Goal: Task Accomplishment & Management: Use online tool/utility

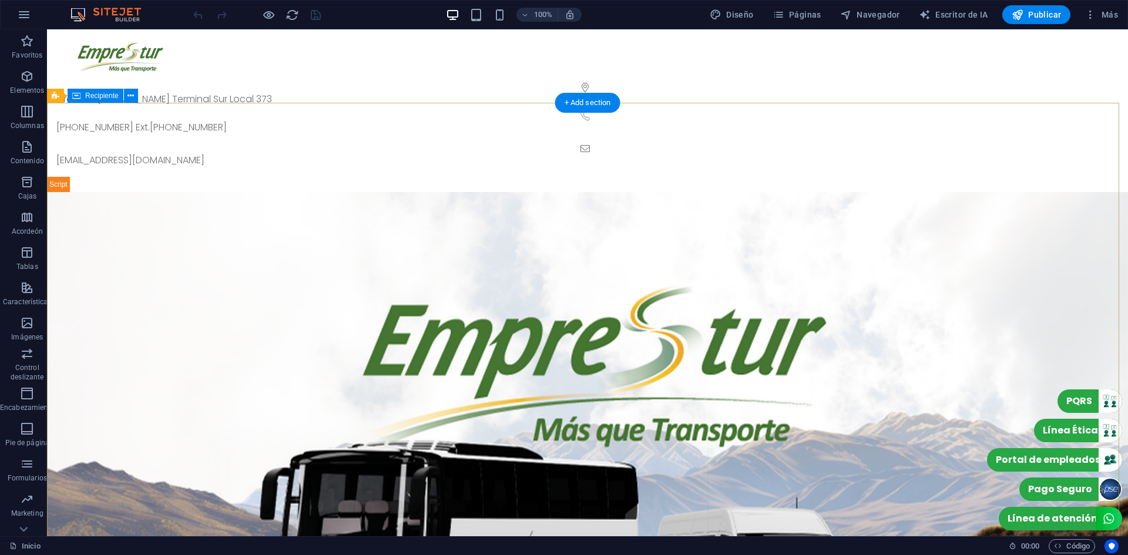
click at [759, 192] on div at bounding box center [587, 192] width 1081 height 0
click at [639, 192] on div at bounding box center [587, 192] width 1081 height 0
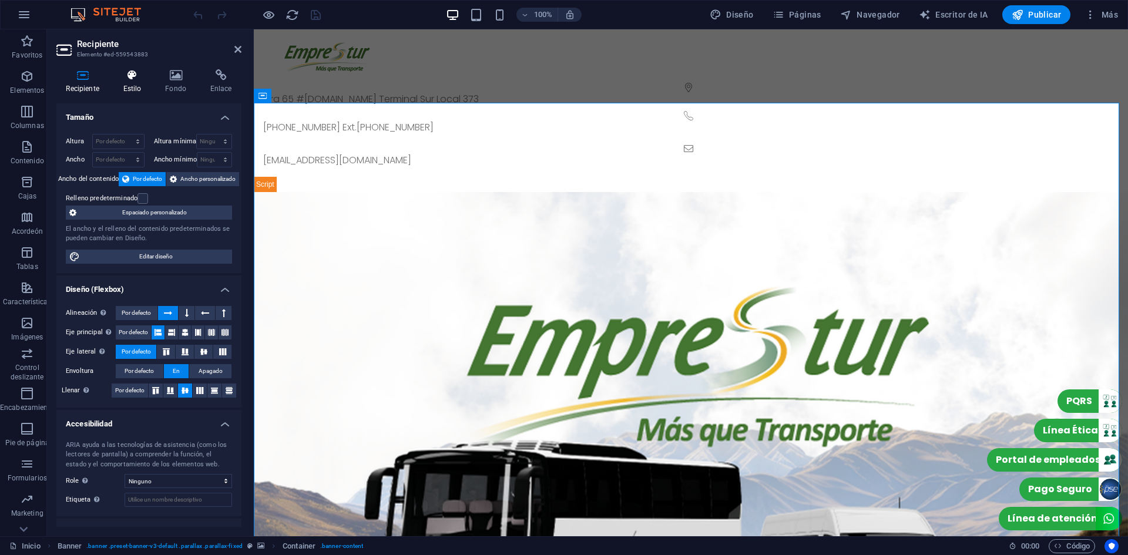
click at [138, 83] on h4 "Estilo" at bounding box center [134, 81] width 42 height 25
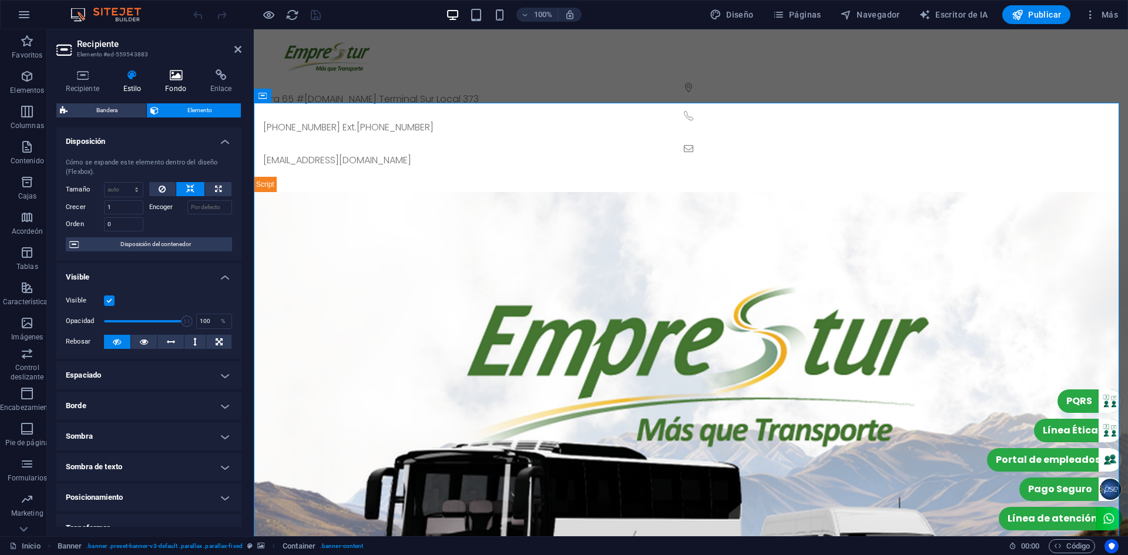
click at [169, 75] on icon at bounding box center [176, 75] width 41 height 12
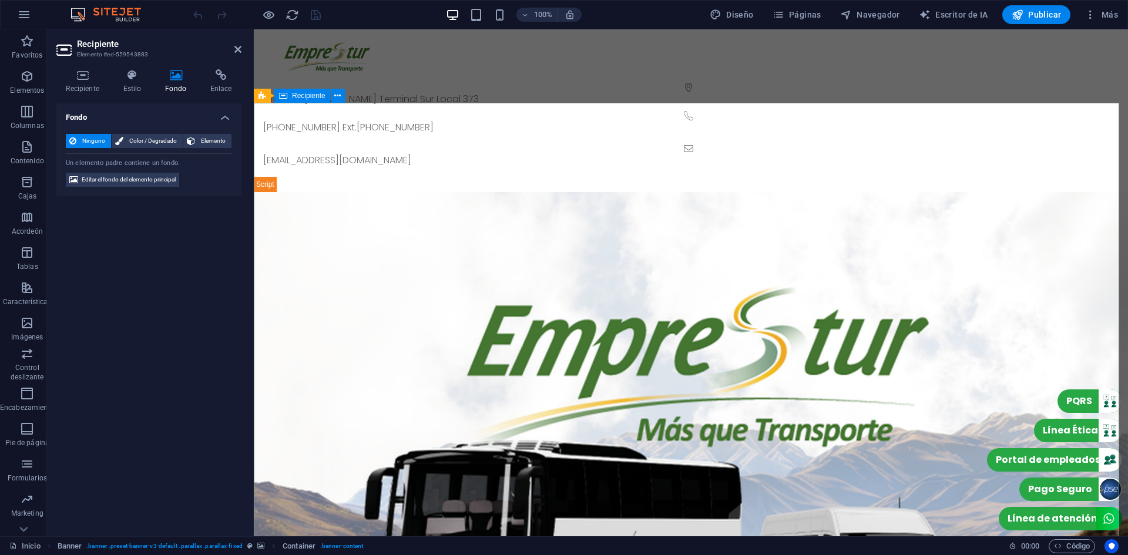
click at [434, 192] on div at bounding box center [691, 192] width 874 height 0
click at [337, 93] on icon at bounding box center [339, 96] width 9 height 12
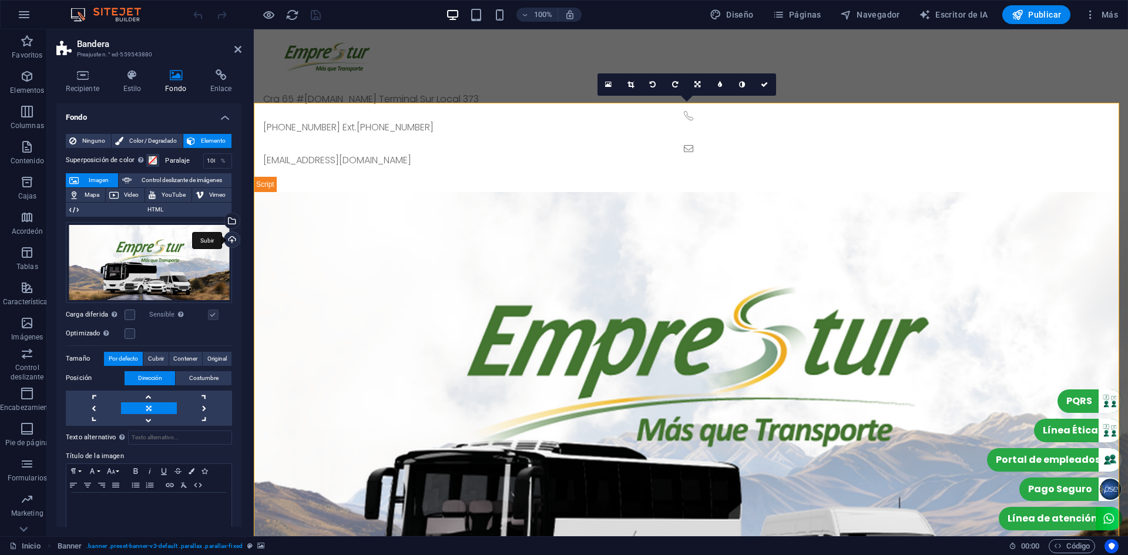
click at [232, 242] on div "Subir" at bounding box center [231, 241] width 18 height 18
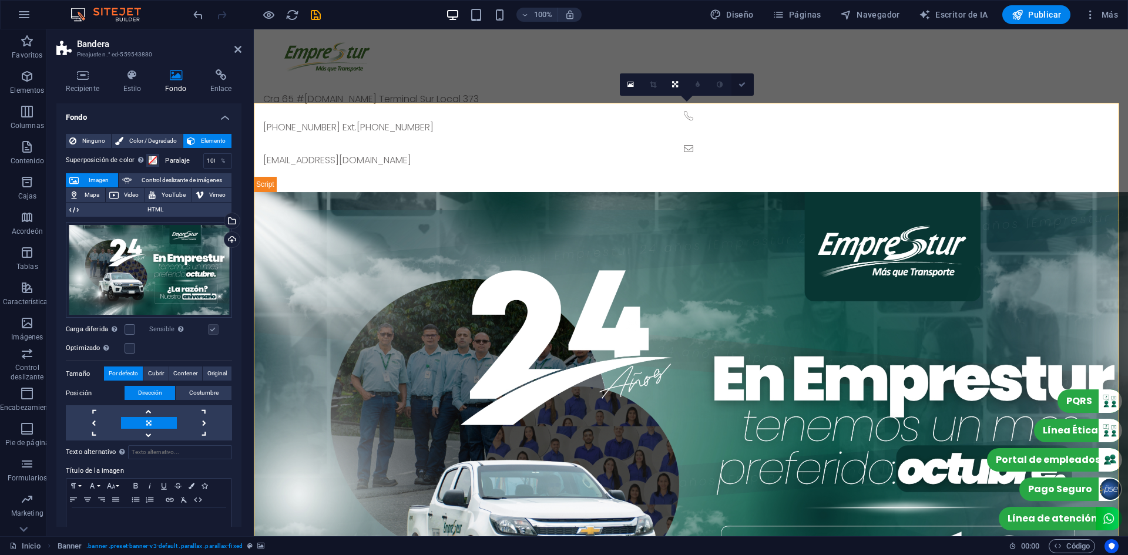
click at [740, 89] on link at bounding box center [743, 84] width 22 height 22
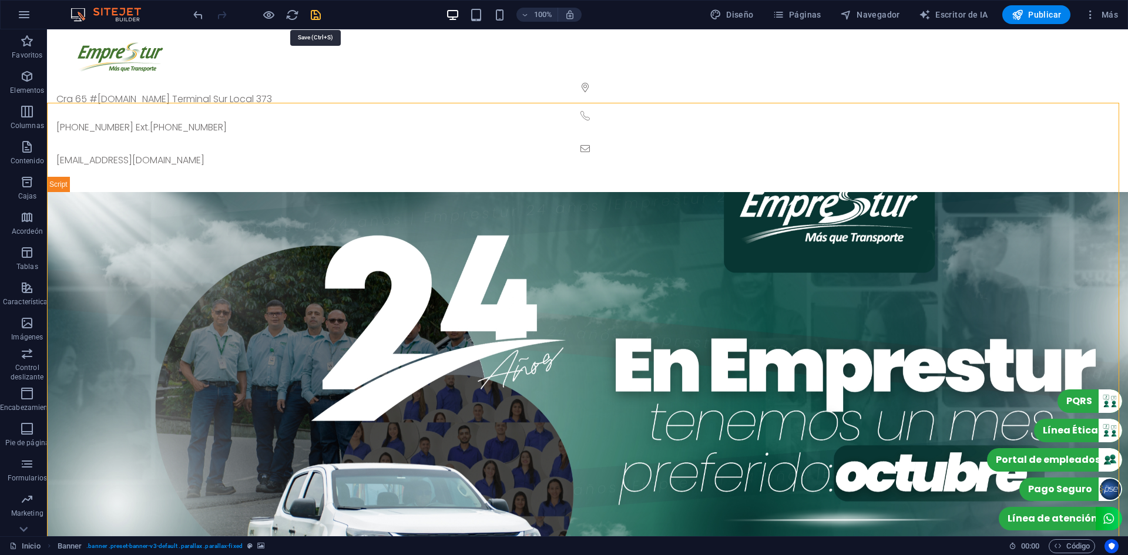
click at [316, 12] on icon "ahorrar" at bounding box center [316, 15] width 14 height 14
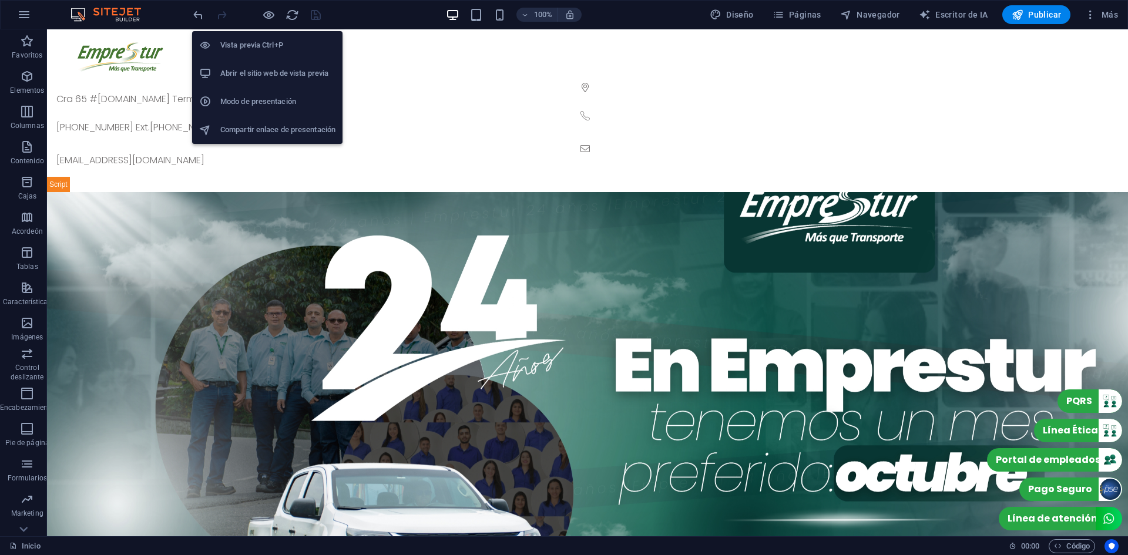
click at [259, 73] on font "Abrir el sitio web de vista previa" at bounding box center [274, 73] width 108 height 9
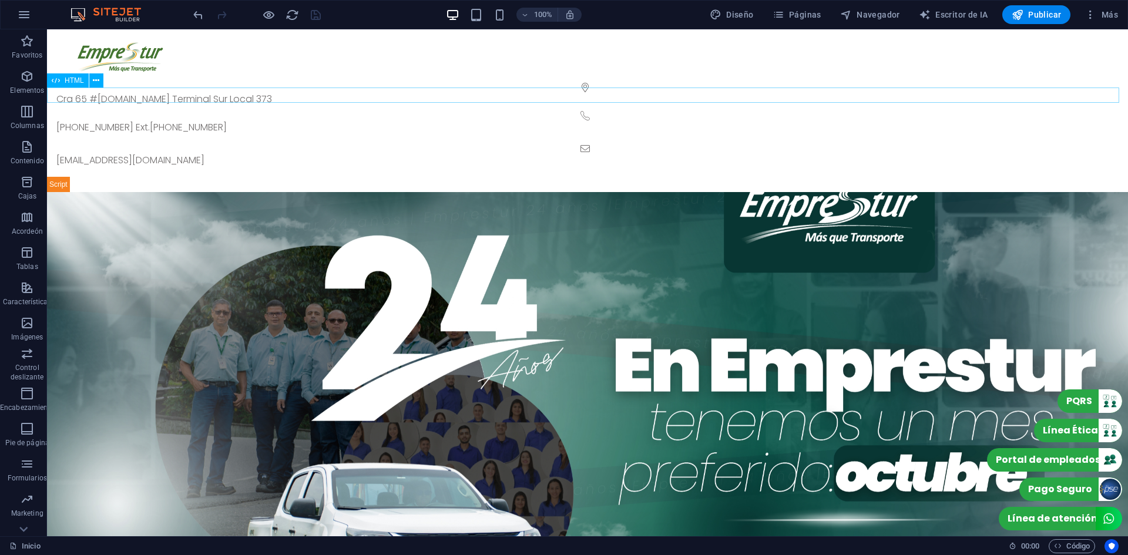
click at [314, 177] on div at bounding box center [587, 184] width 1081 height 15
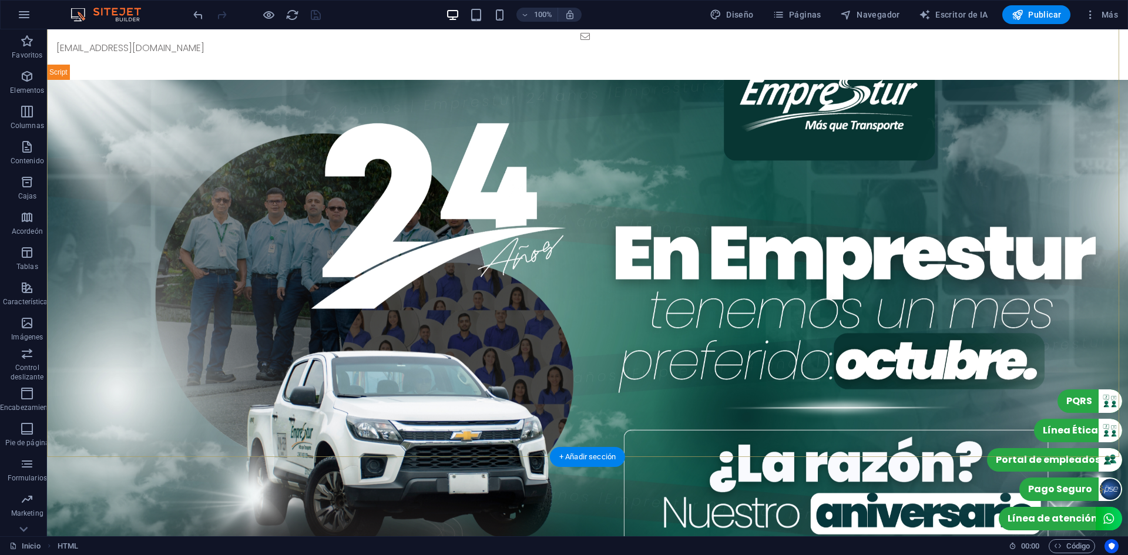
scroll to position [118, 0]
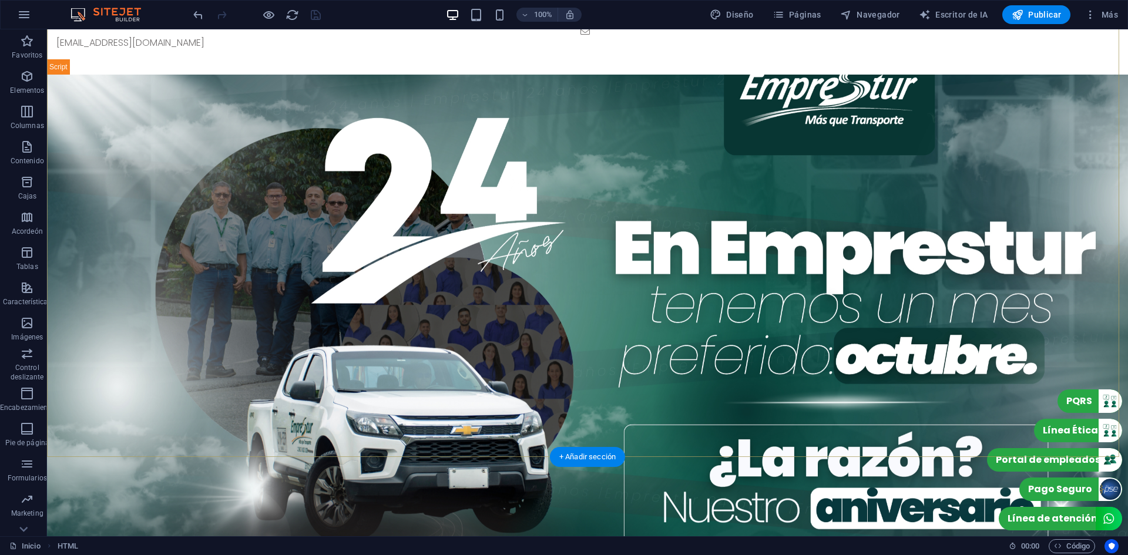
click at [323, 75] on div at bounding box center [587, 75] width 1081 height 0
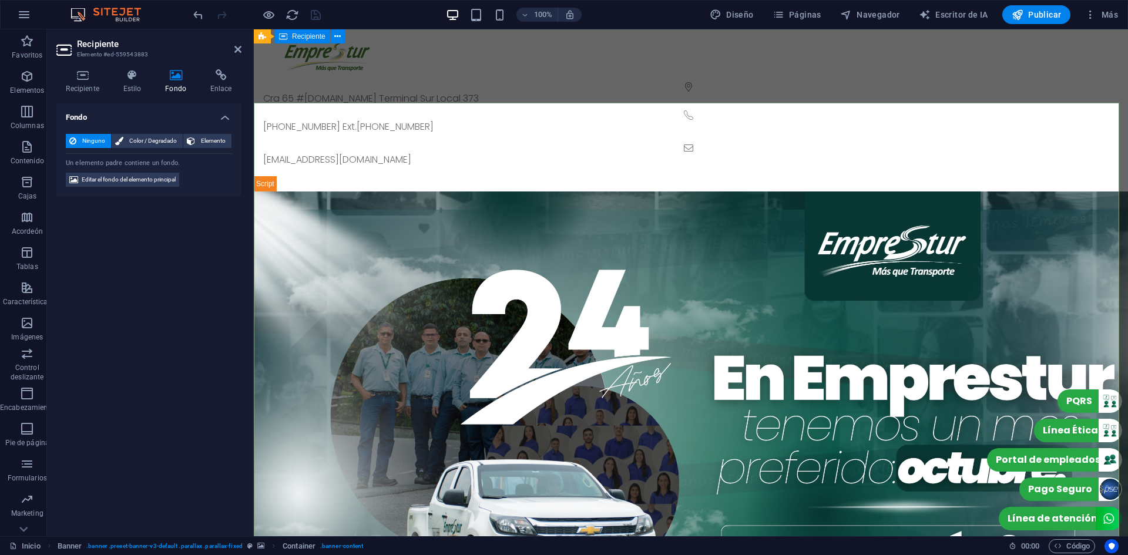
scroll to position [0, 0]
drag, startPoint x: 334, startPoint y: 92, endPoint x: 81, endPoint y: 63, distance: 255.5
click at [334, 92] on button at bounding box center [339, 96] width 14 height 14
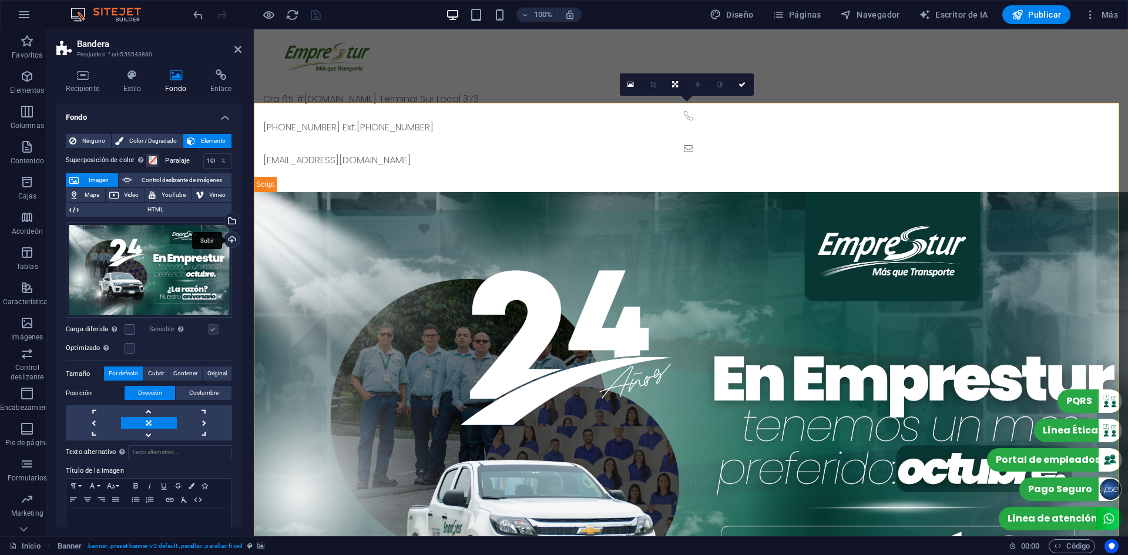
click at [222, 243] on div "Subir" at bounding box center [231, 241] width 18 height 18
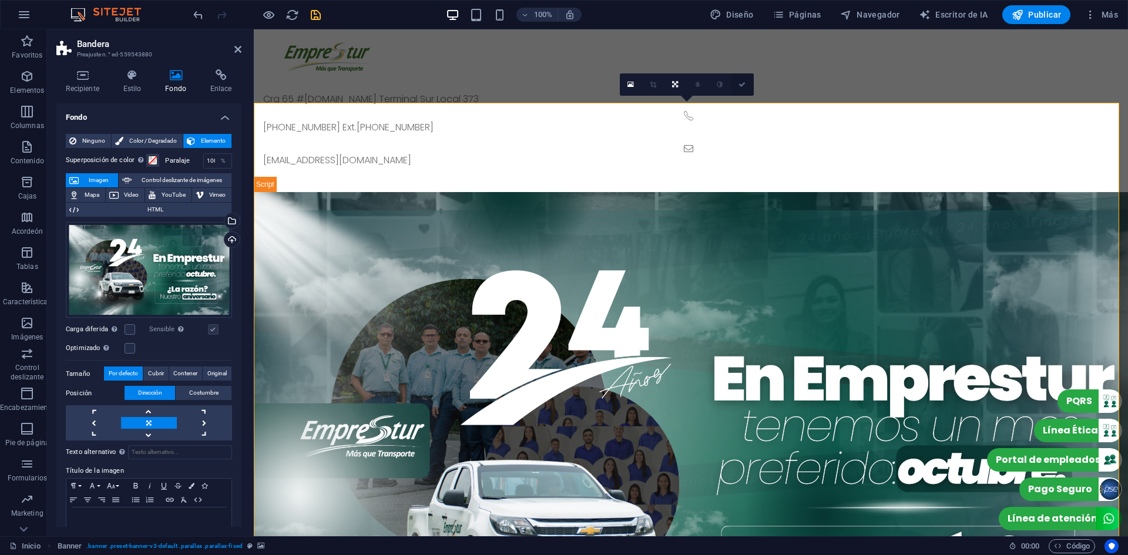
drag, startPoint x: 744, startPoint y: 83, endPoint x: 698, endPoint y: 55, distance: 54.6
click at [744, 83] on icon at bounding box center [742, 84] width 7 height 7
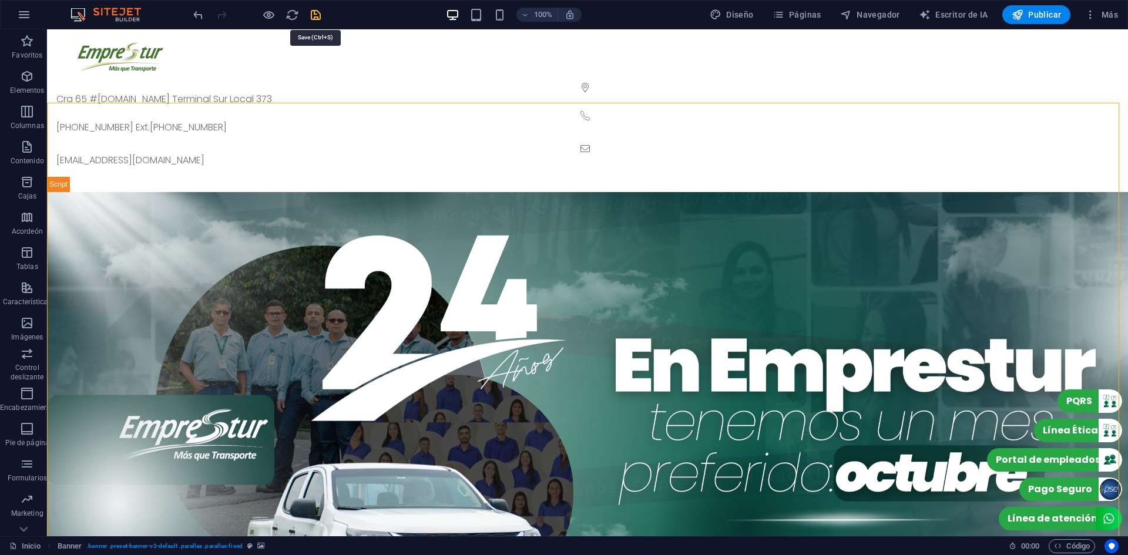
drag, startPoint x: 317, startPoint y: 21, endPoint x: 377, endPoint y: 22, distance: 60.0
click at [317, 21] on icon "ahorrar" at bounding box center [316, 15] width 14 height 14
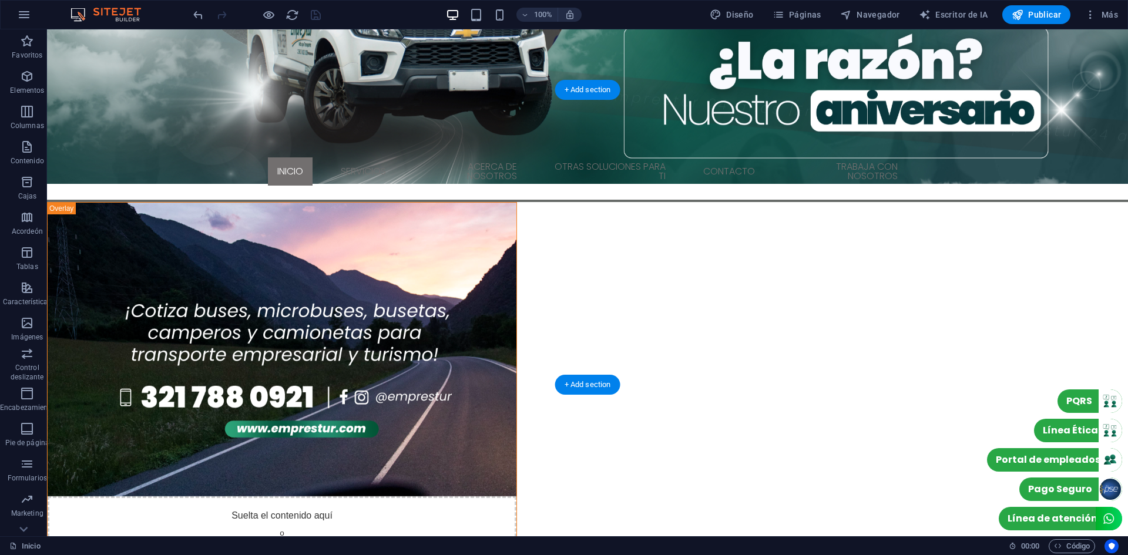
scroll to position [529, 0]
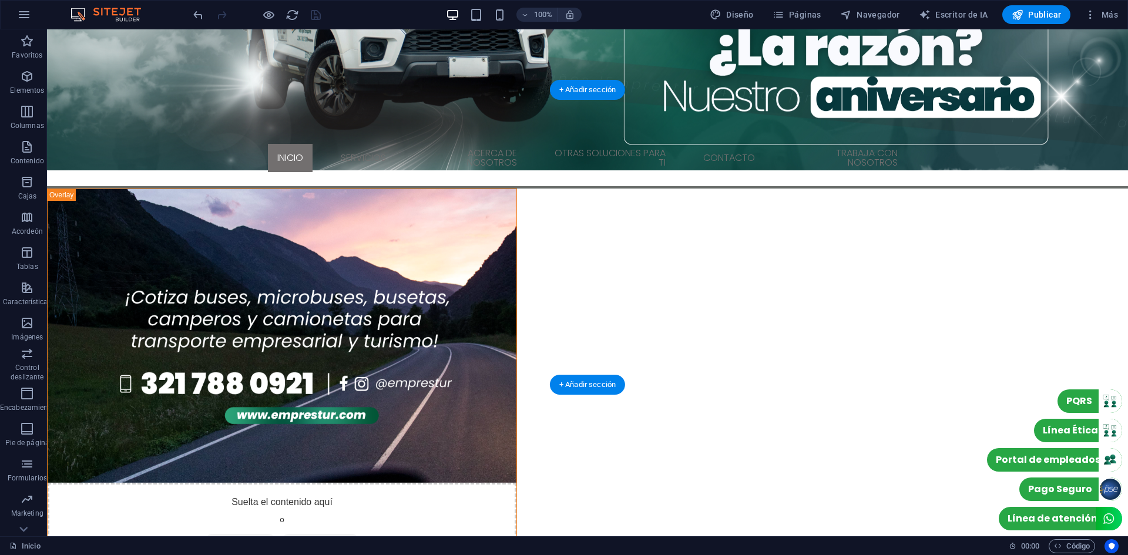
click at [248, 227] on figure at bounding box center [282, 336] width 469 height 294
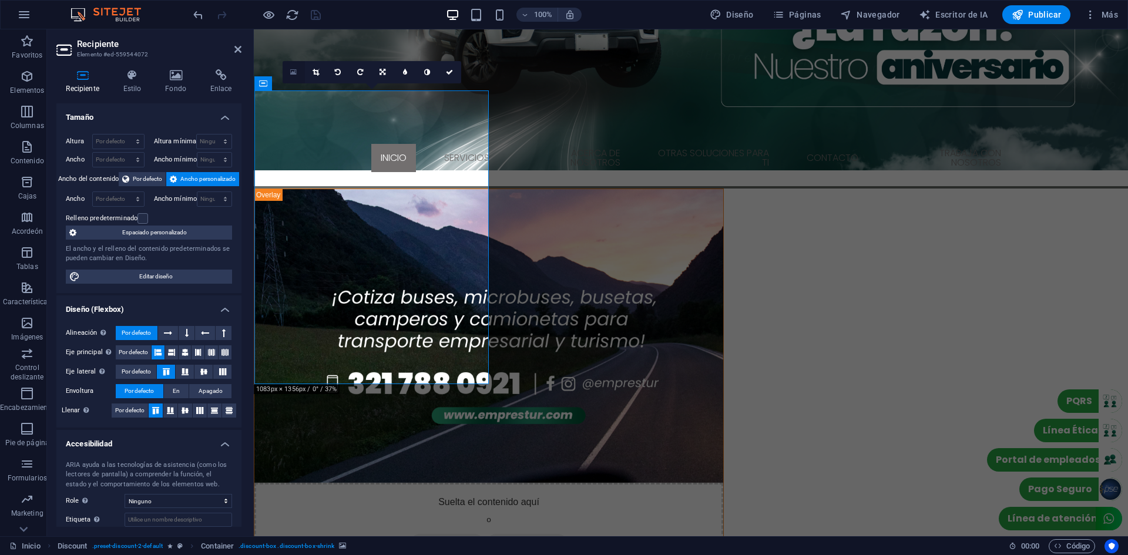
click at [291, 69] on icon at bounding box center [293, 72] width 6 height 8
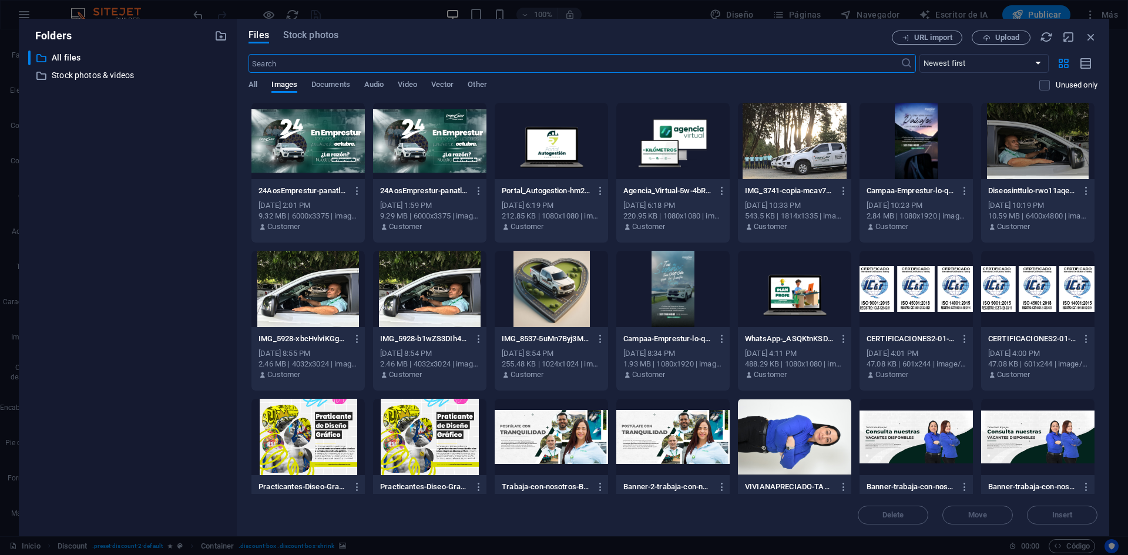
scroll to position [552, 0]
click at [684, 294] on div at bounding box center [672, 289] width 113 height 76
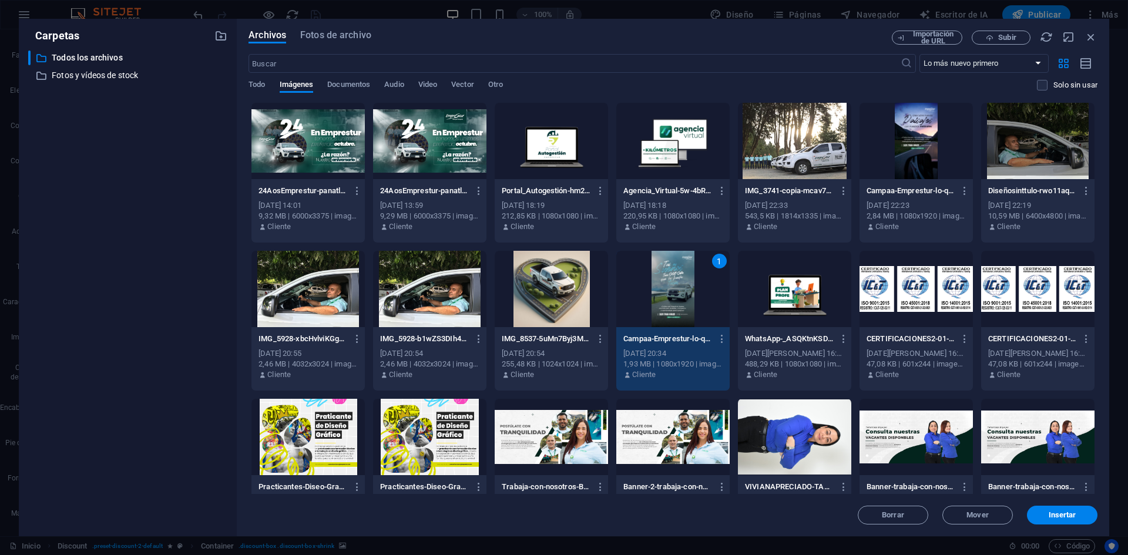
click at [684, 294] on div "1" at bounding box center [672, 289] width 113 height 76
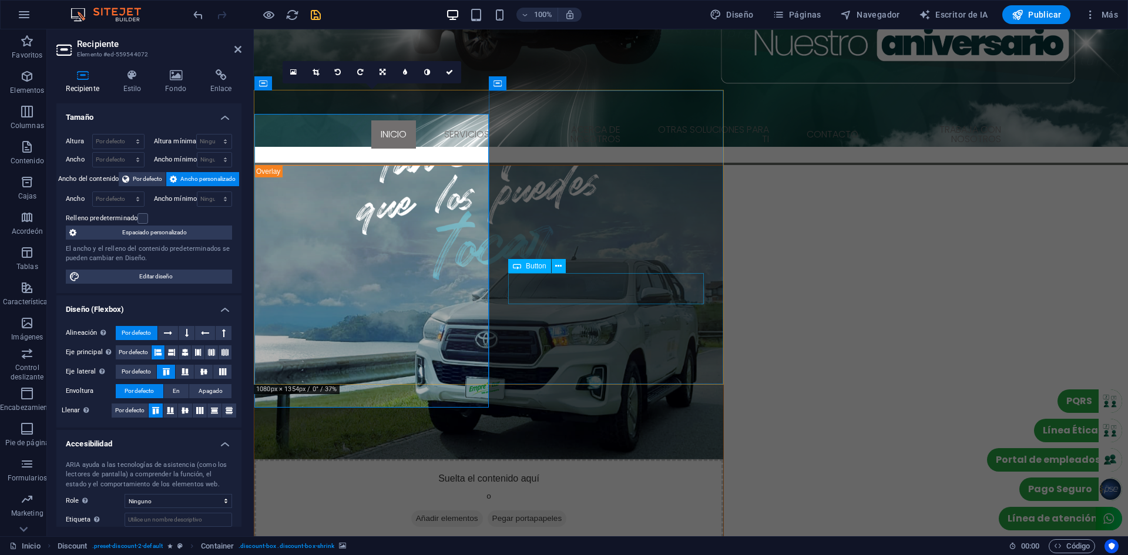
scroll to position [529, 0]
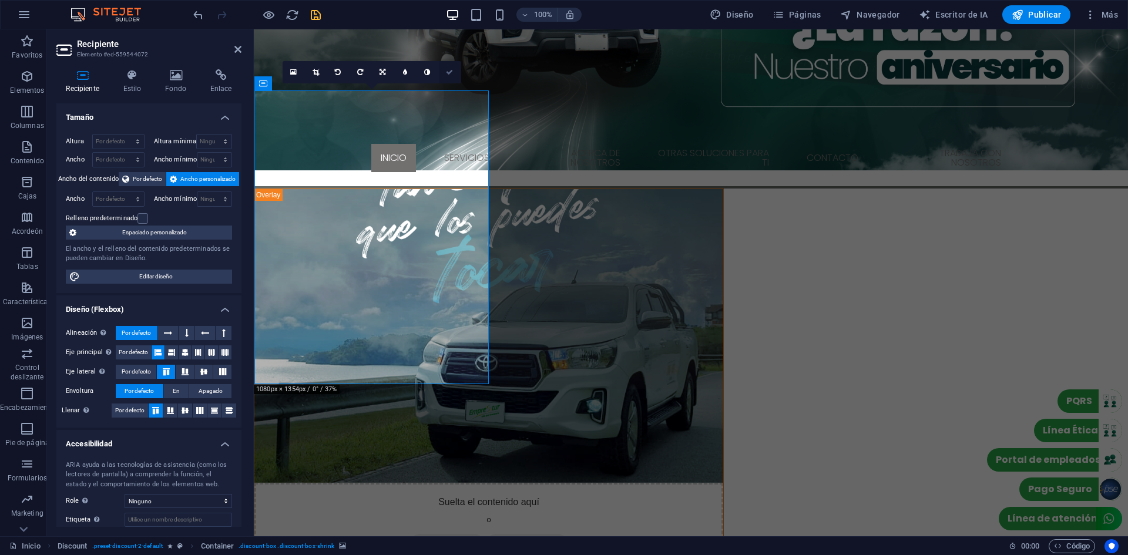
click at [441, 69] on link at bounding box center [450, 72] width 22 height 22
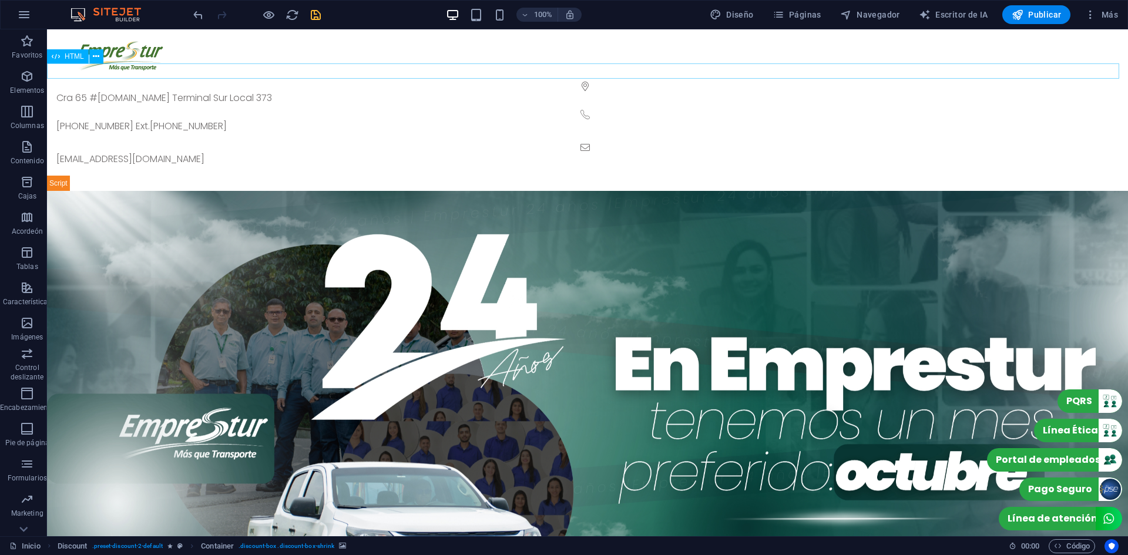
scroll to position [0, 0]
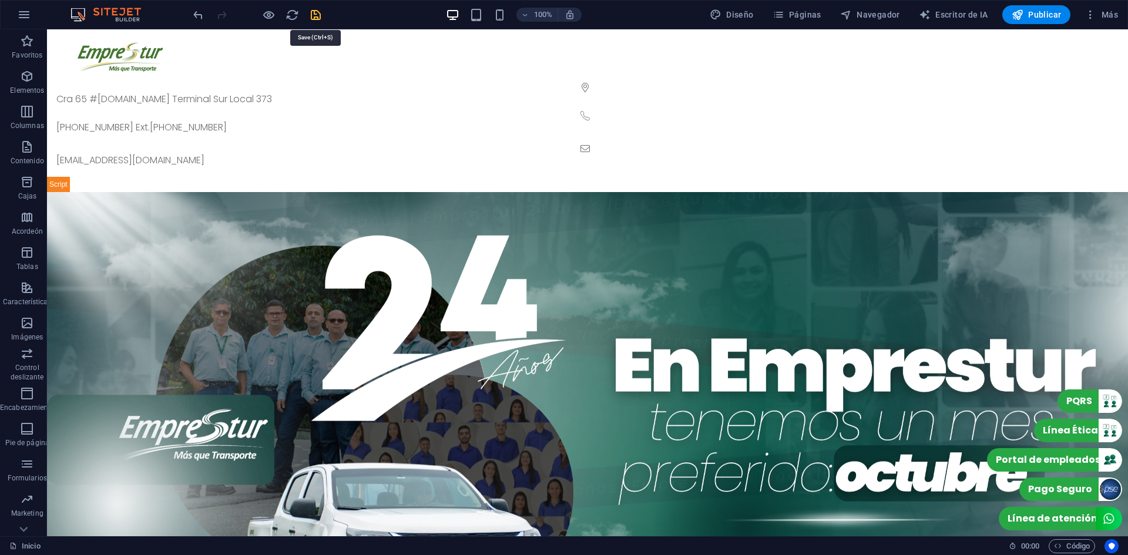
drag, startPoint x: 318, startPoint y: 15, endPoint x: 309, endPoint y: 9, distance: 10.8
click at [318, 15] on icon "ahorrar" at bounding box center [316, 15] width 14 height 14
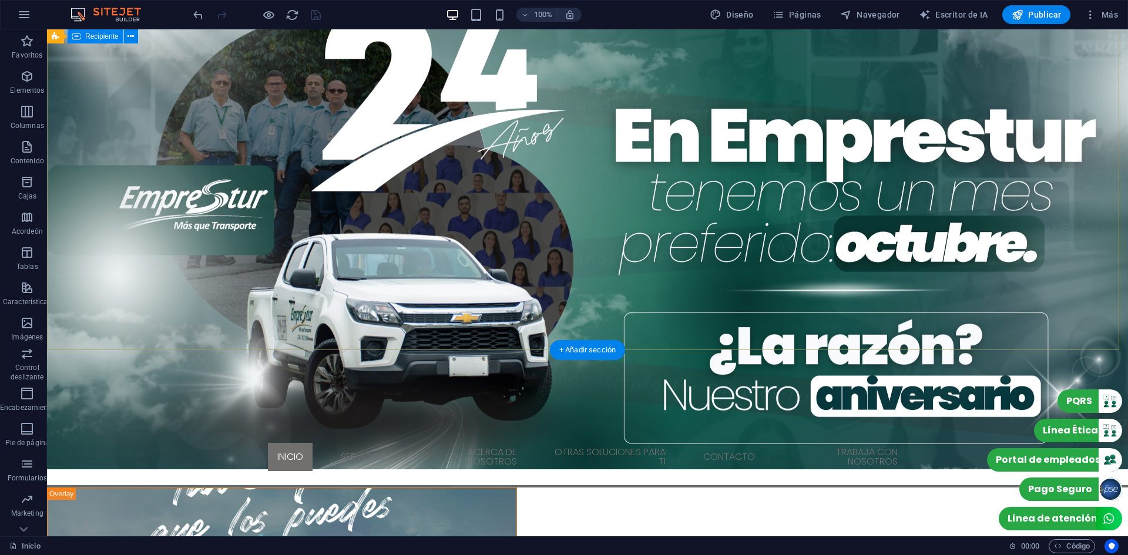
scroll to position [219, 0]
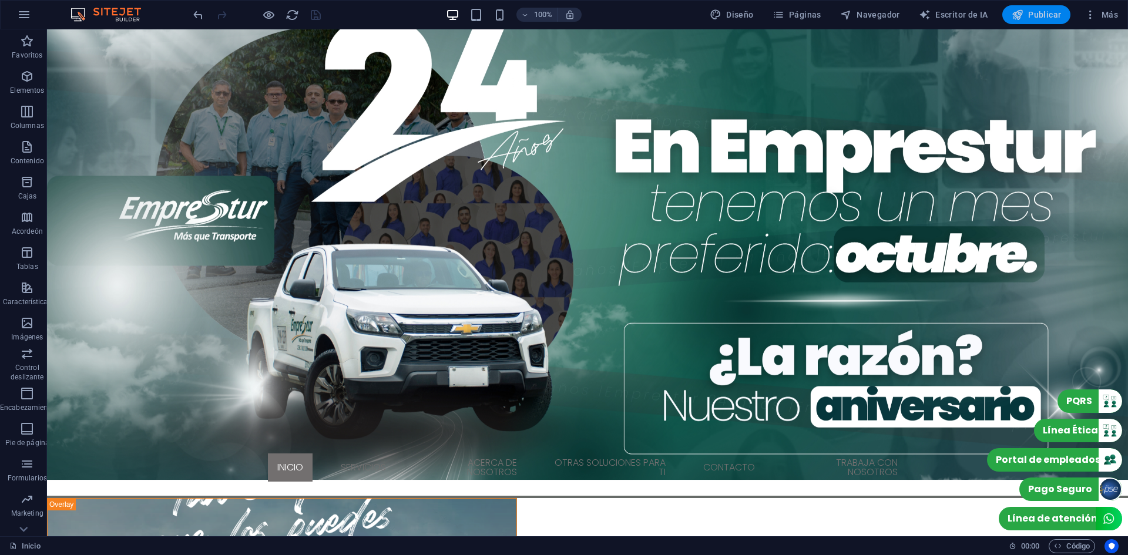
click at [1046, 10] on font "Publicar" at bounding box center [1044, 14] width 33 height 9
